Goal: Register for event/course

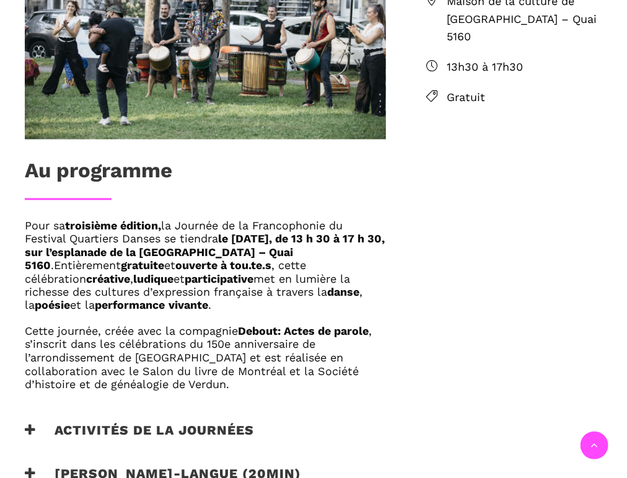
scroll to position [598, 0]
